Goal: Information Seeking & Learning: Learn about a topic

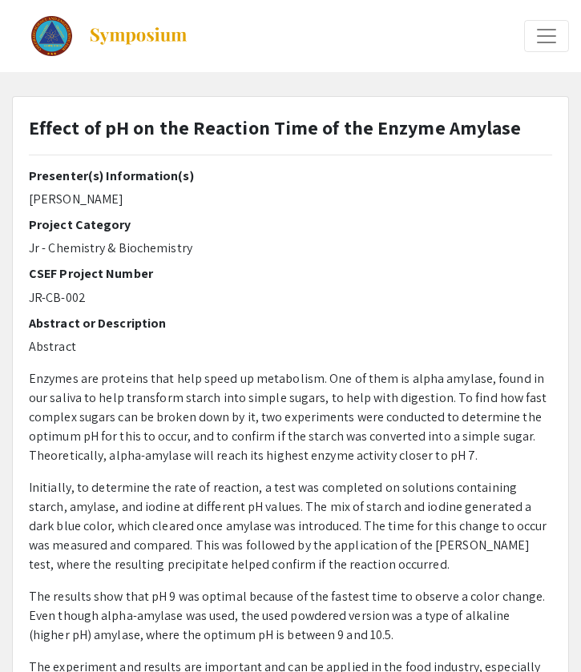
select select "custom"
type input "0"
select select "custom"
type input "1"
select select "page-width"
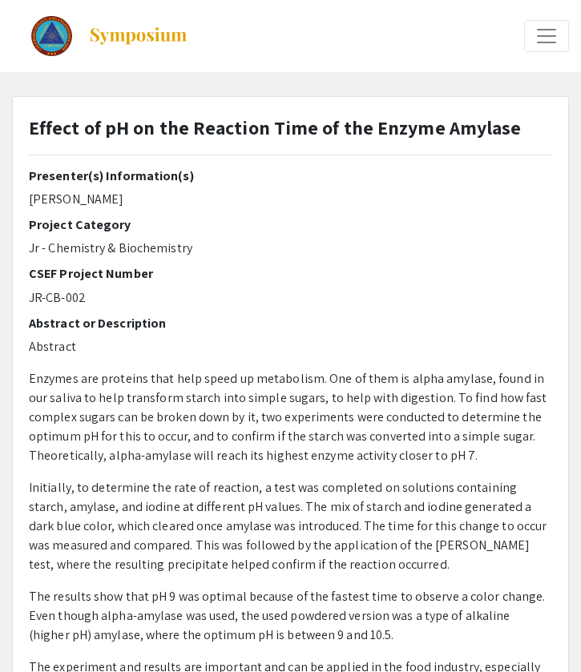
scroll to position [2, 0]
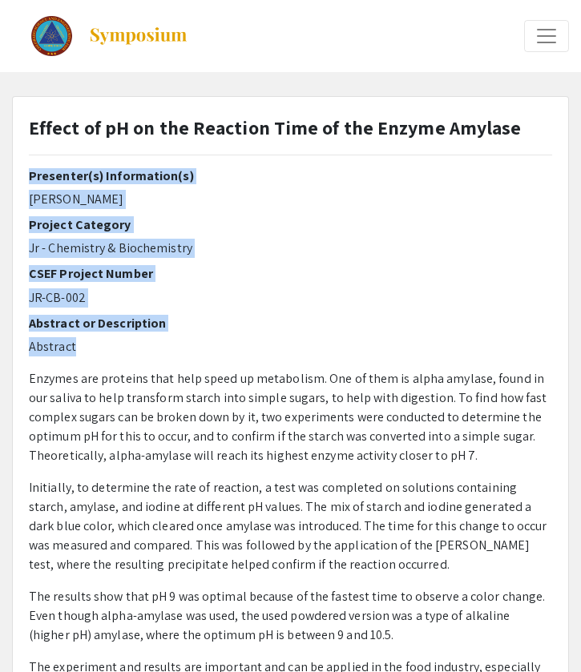
drag, startPoint x: 80, startPoint y: 346, endPoint x: 18, endPoint y: 165, distance: 191.5
copy div "Presenter(s) Information(s) [PERSON_NAME] Project Category Jr - Chemistry & Bio…"
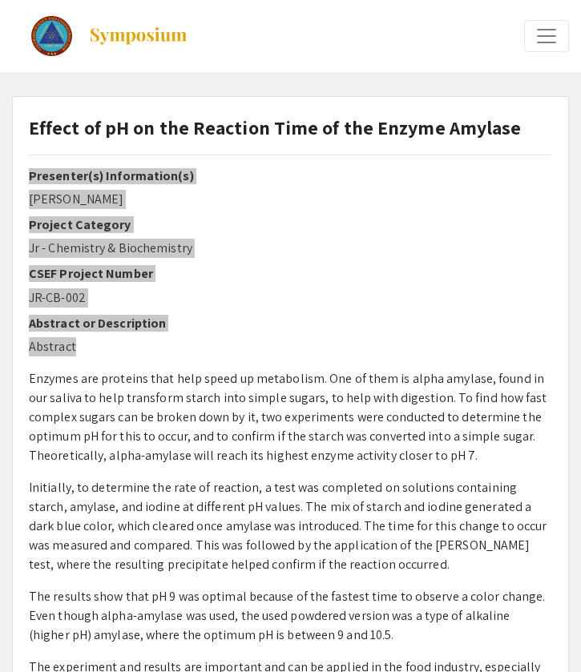
click at [85, 203] on p "[PERSON_NAME]" at bounding box center [290, 199] width 523 height 19
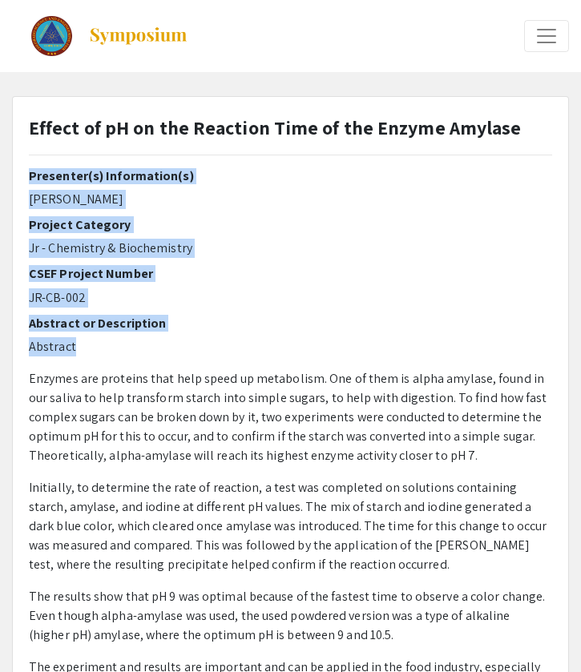
click at [93, 196] on p "[PERSON_NAME]" at bounding box center [290, 199] width 523 height 19
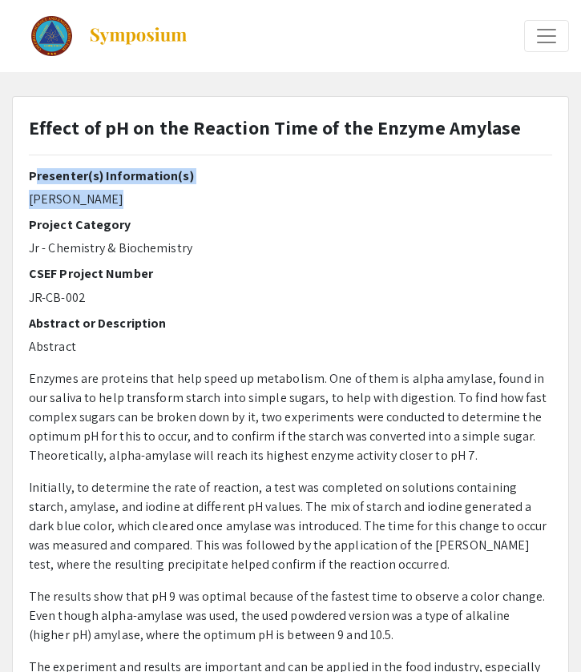
drag, startPoint x: 90, startPoint y: 196, endPoint x: 29, endPoint y: 172, distance: 65.5
click at [29, 172] on div "Presenter(s) Information(s) [PERSON_NAME] Project Category Jr - Chemistry & Bio…" at bounding box center [290, 448] width 523 height 561
copy div "Presenter(s) Information(s) [PERSON_NAME]"
